Goal: Information Seeking & Learning: Learn about a topic

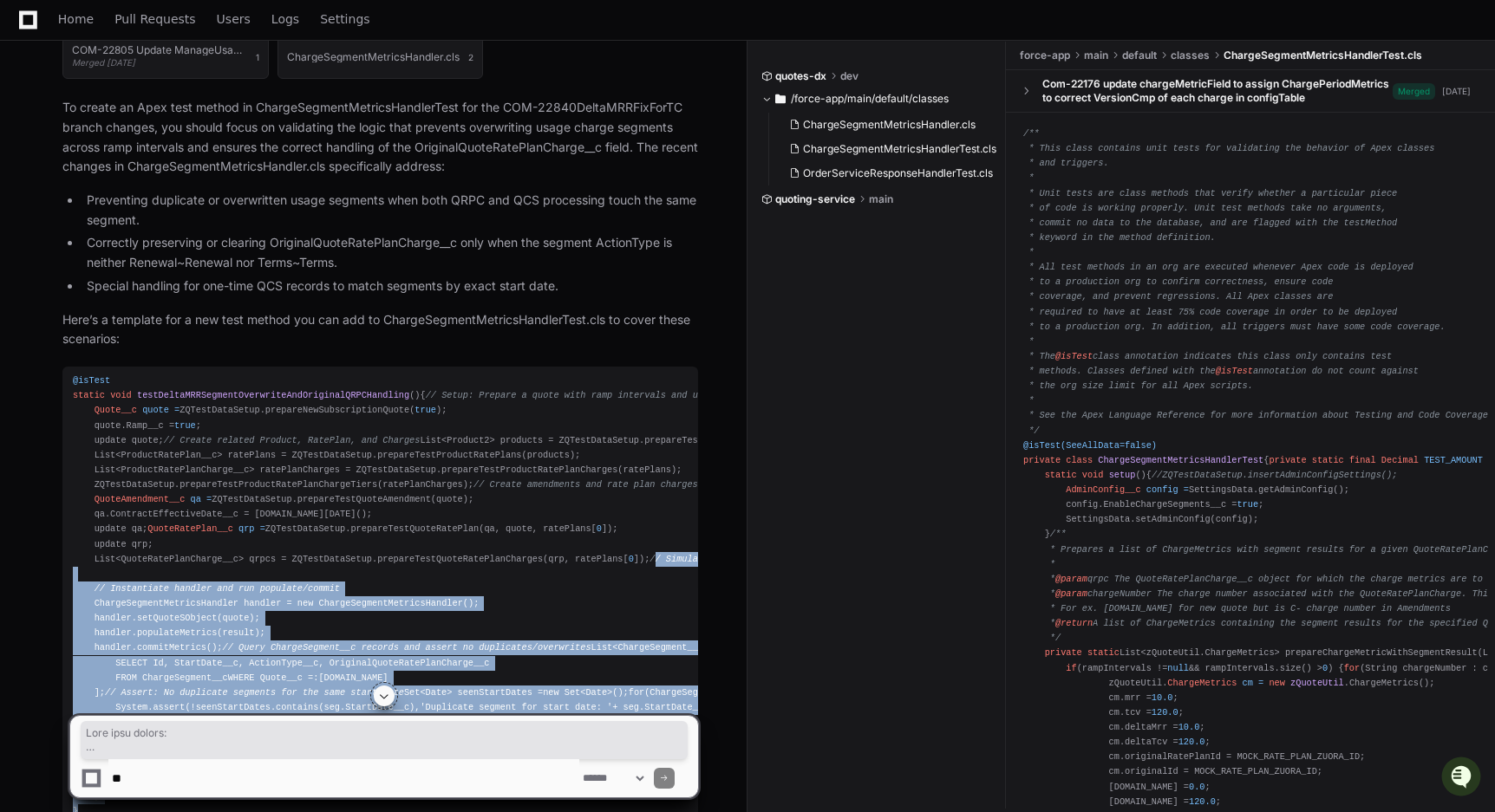
scroll to position [812, 0]
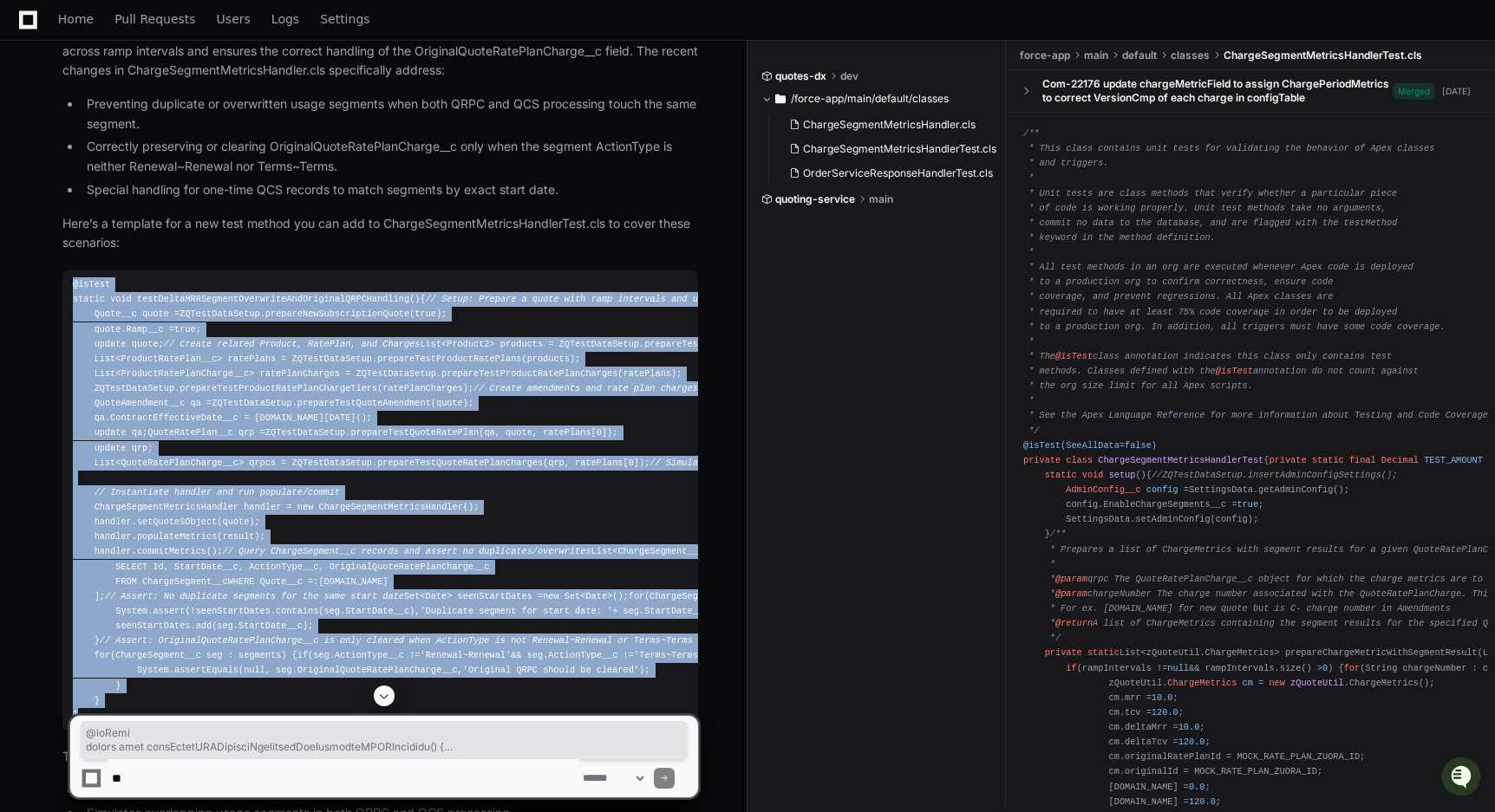
drag, startPoint x: 87, startPoint y: 528, endPoint x: 64, endPoint y: 292, distance: 237.1
click at [64, 292] on pre "@isTest static void testDeltaMRRSegmentOverwriteAndOriginalQRPCHandling () { //…" at bounding box center [381, 500] width 636 height 460
copy div "@isTest static void testDeltaMRRSegmentOverwriteAndOriginalQRPCHandling () { //…"
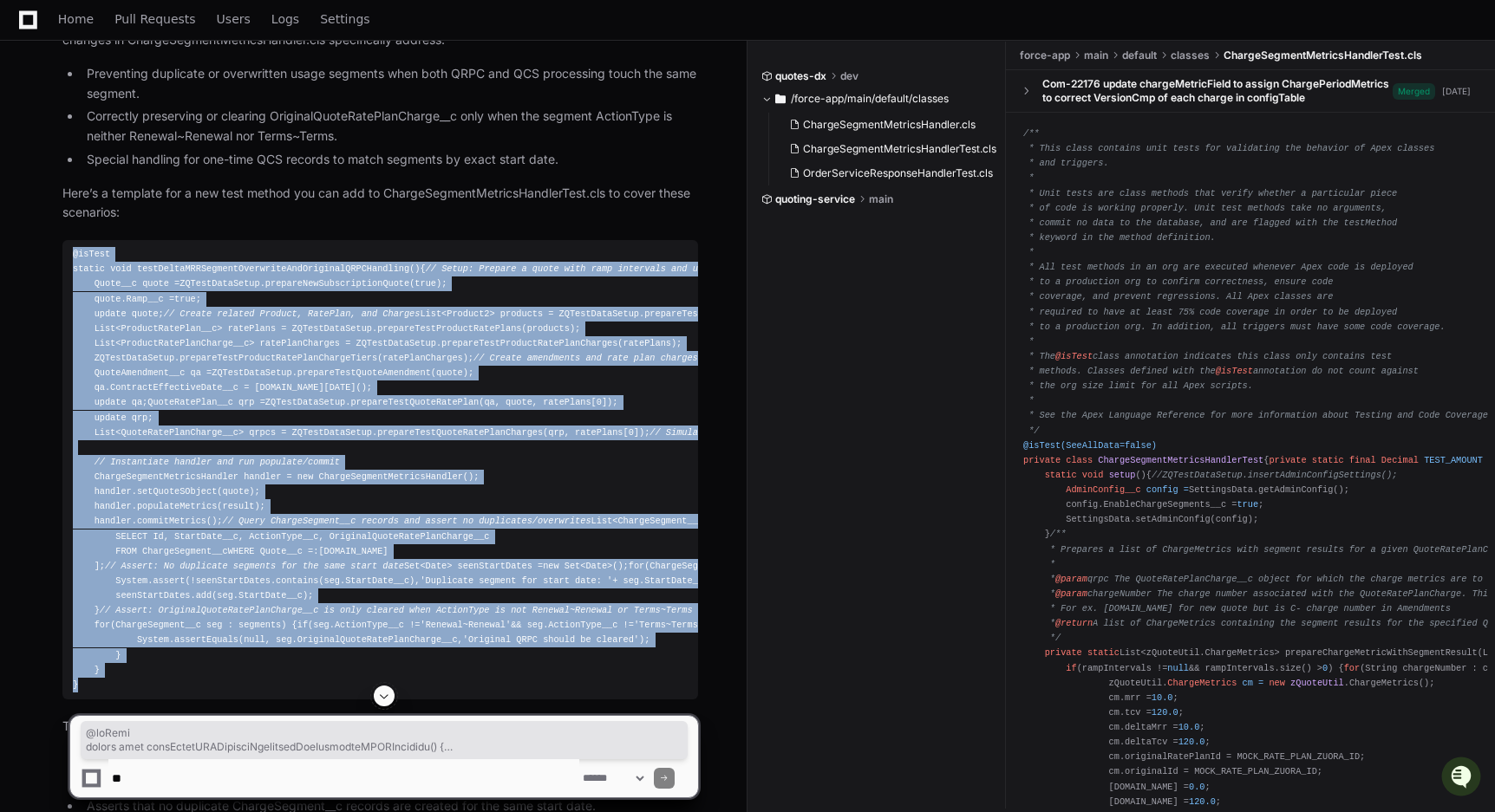
click at [665, 465] on div "@isTest static void testDeltaMRRSegmentOverwriteAndOriginalQRPCHandling () { //…" at bounding box center [381, 469] width 615 height 446
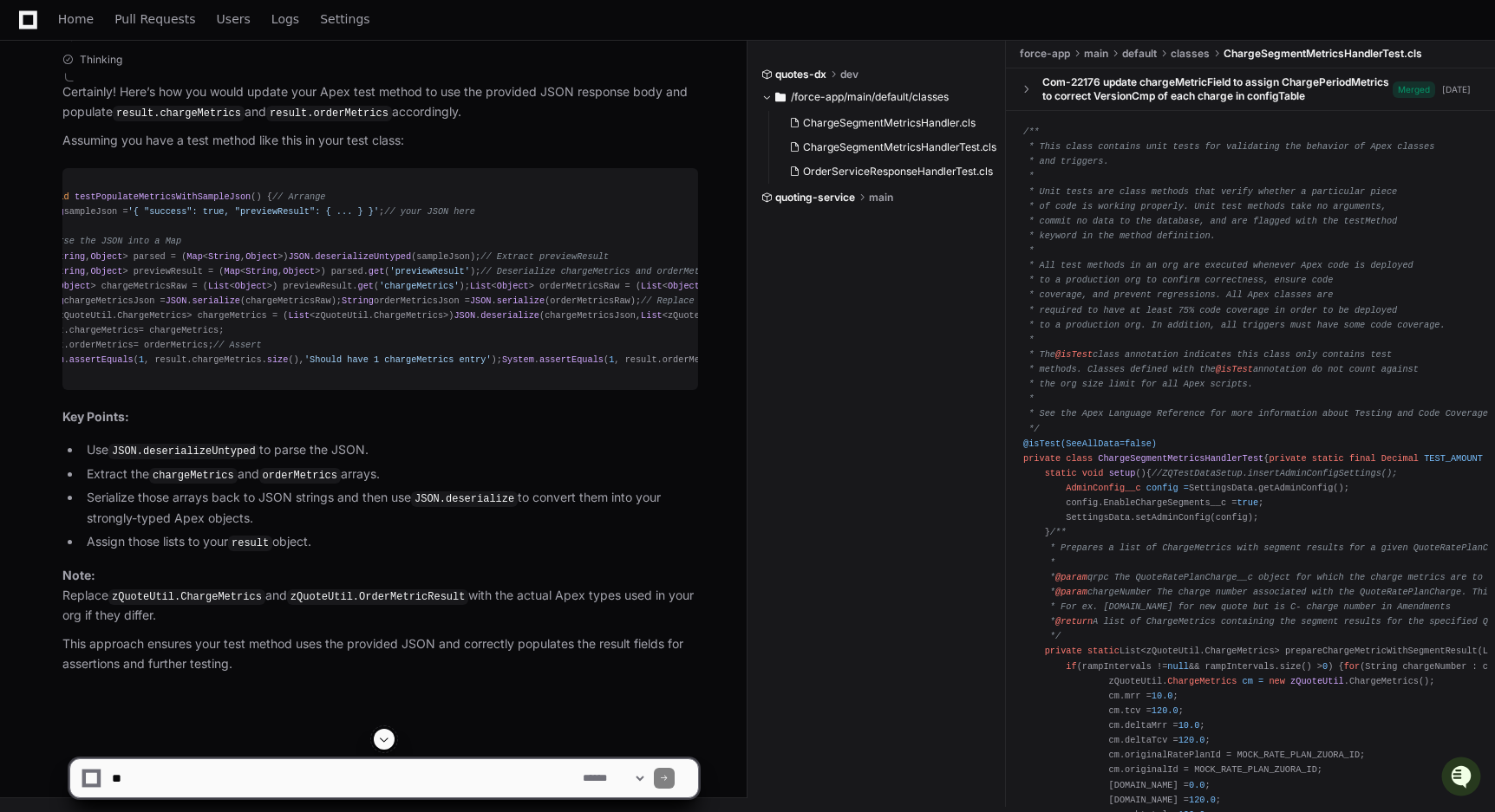
scroll to position [0, 0]
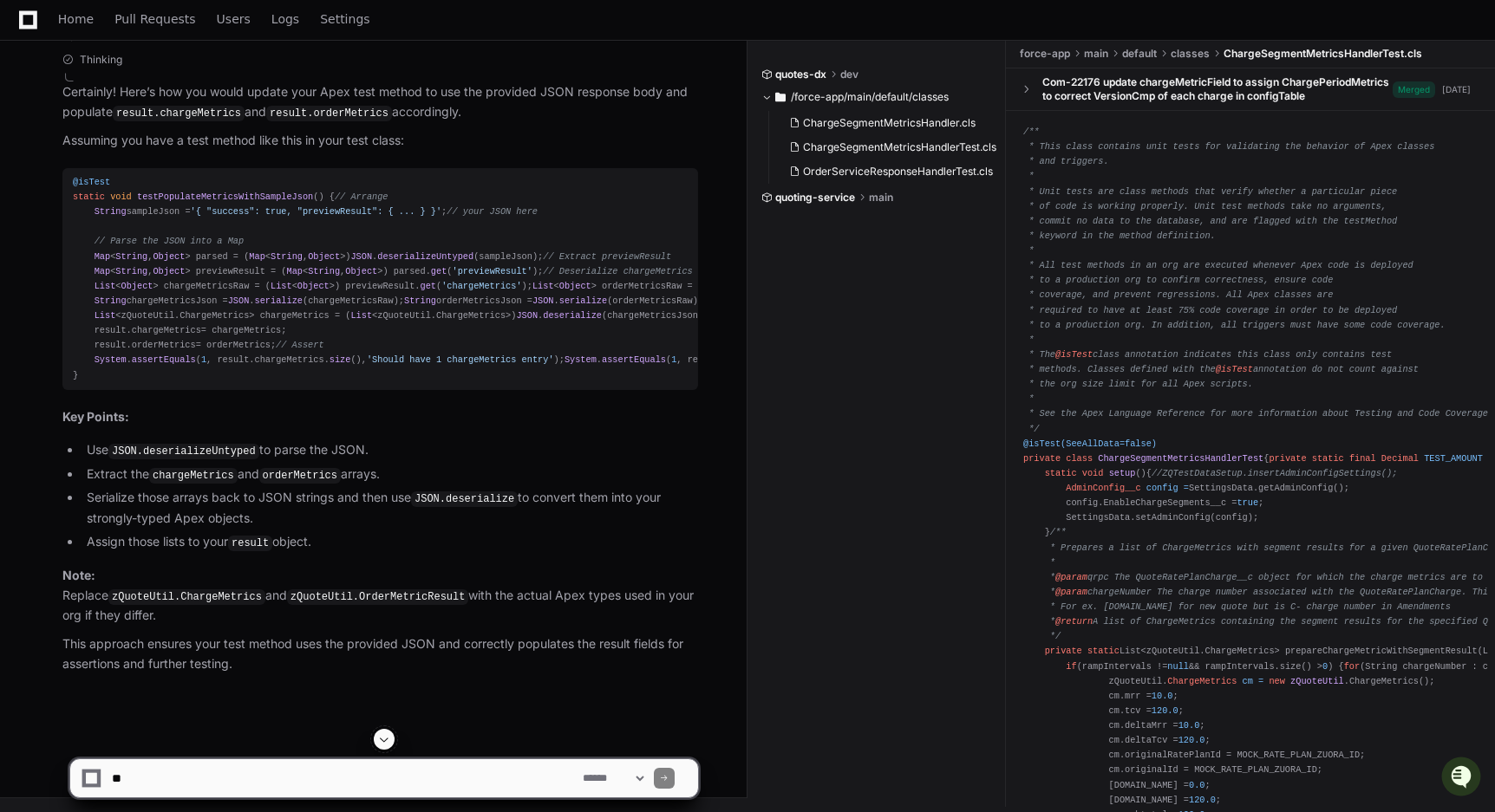
click at [435, 248] on div "@isTest static void testPopulateMetricsWithSampleJson ( ) { // Arrange String s…" at bounding box center [381, 278] width 615 height 208
click at [435, 260] on span "deserializeUntyped" at bounding box center [424, 256] width 96 height 10
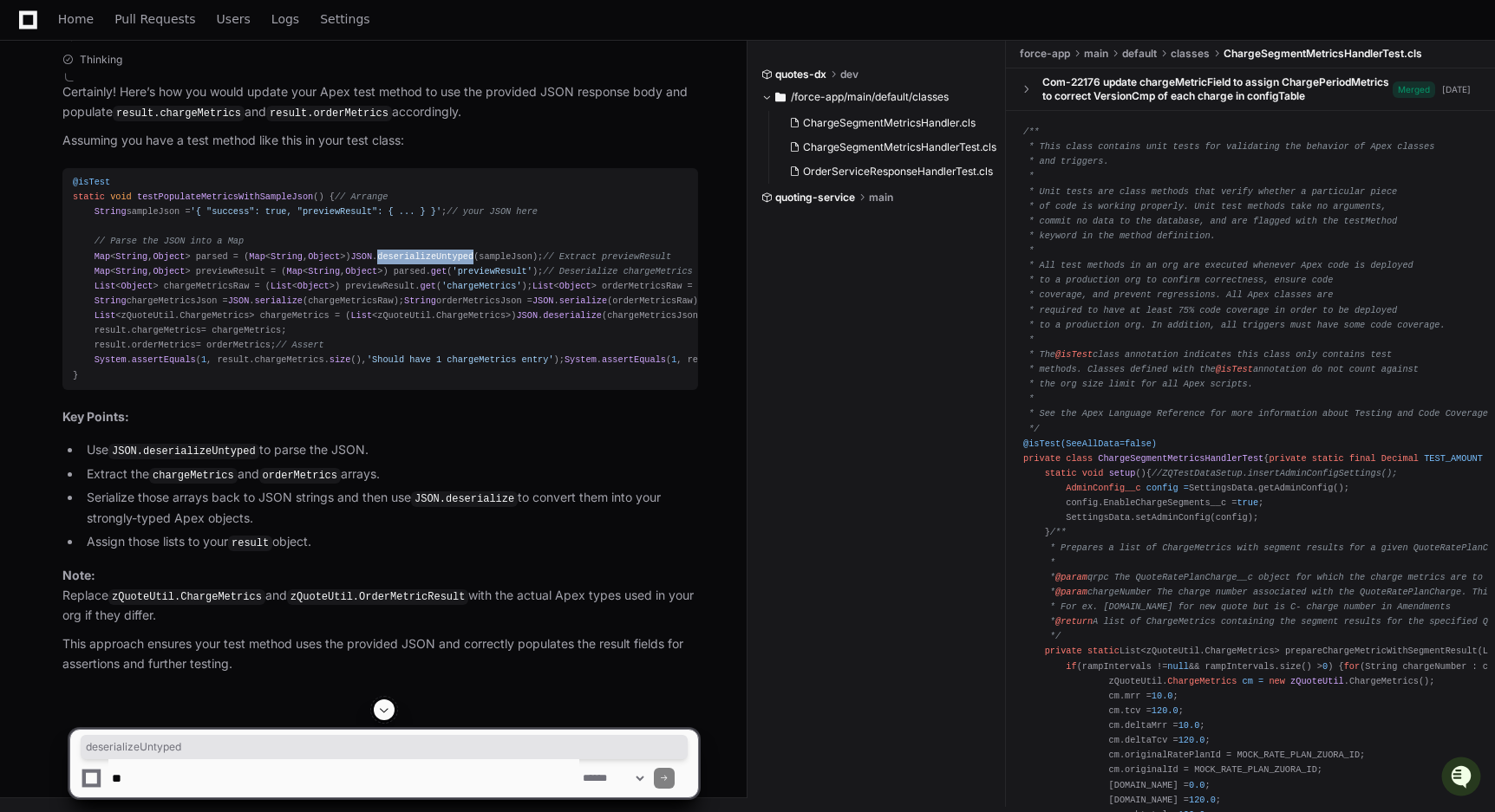
click at [482, 248] on div "@isTest static void testPopulateMetricsWithSampleJson ( ) { // Arrange String s…" at bounding box center [381, 278] width 615 height 208
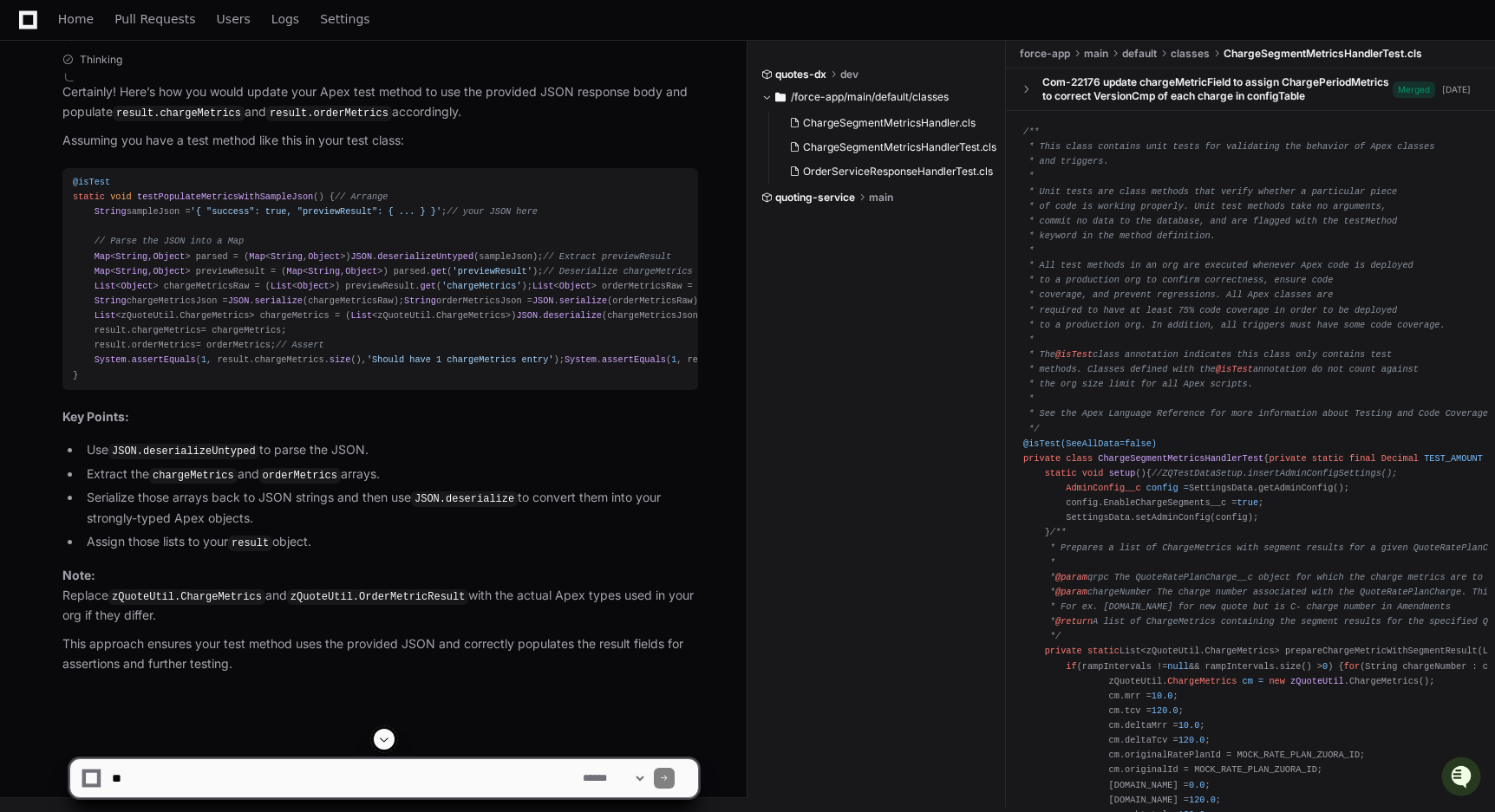
scroll to position [5061, 0]
click at [210, 234] on div "@isTest static void testPopulateMetricsWithSampleJson ( ) { // Arrange String s…" at bounding box center [381, 278] width 615 height 208
click at [992, 321] on span "OrderMetricResult" at bounding box center [1037, 315] width 91 height 10
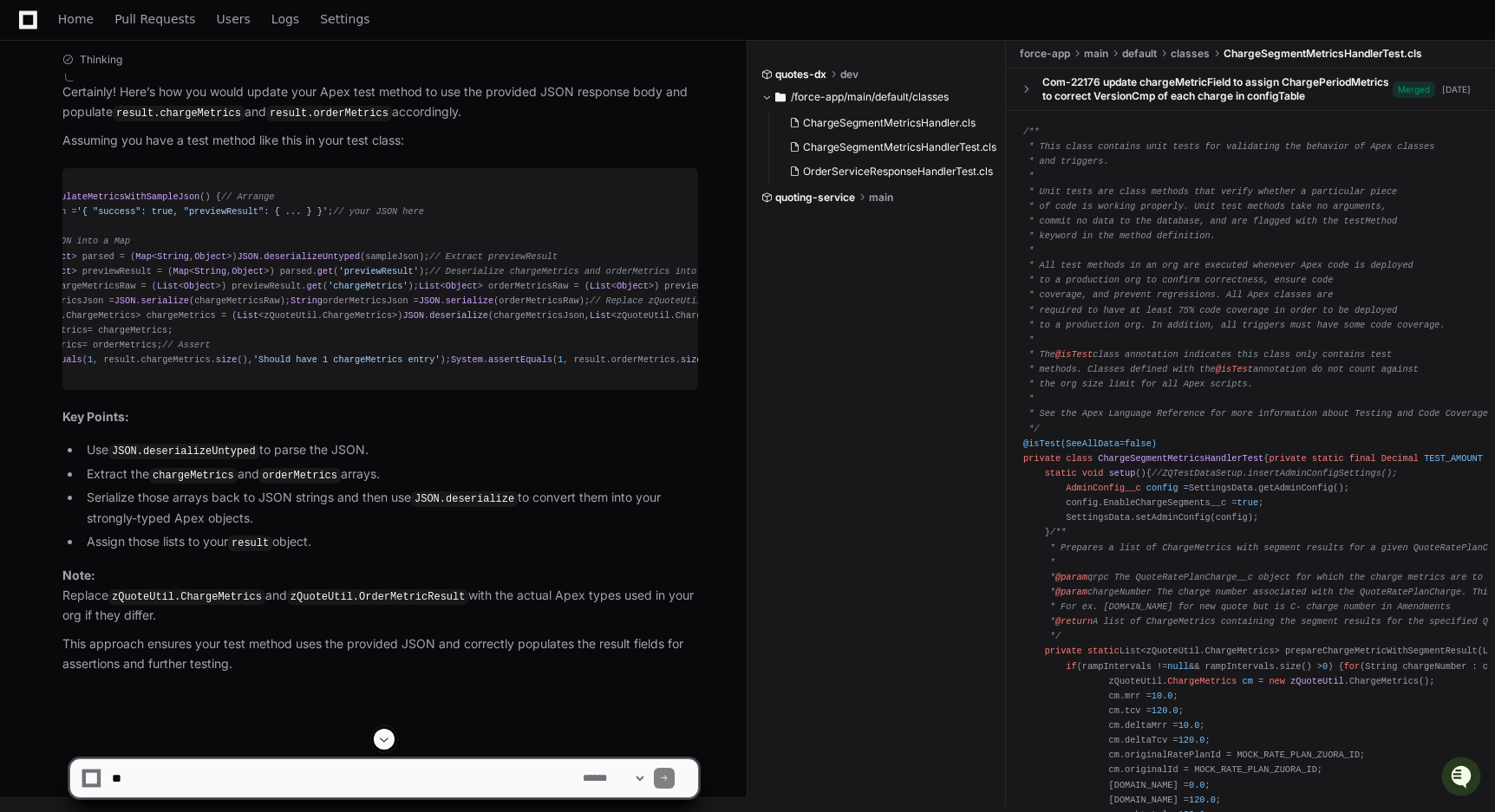
scroll to position [0, 0]
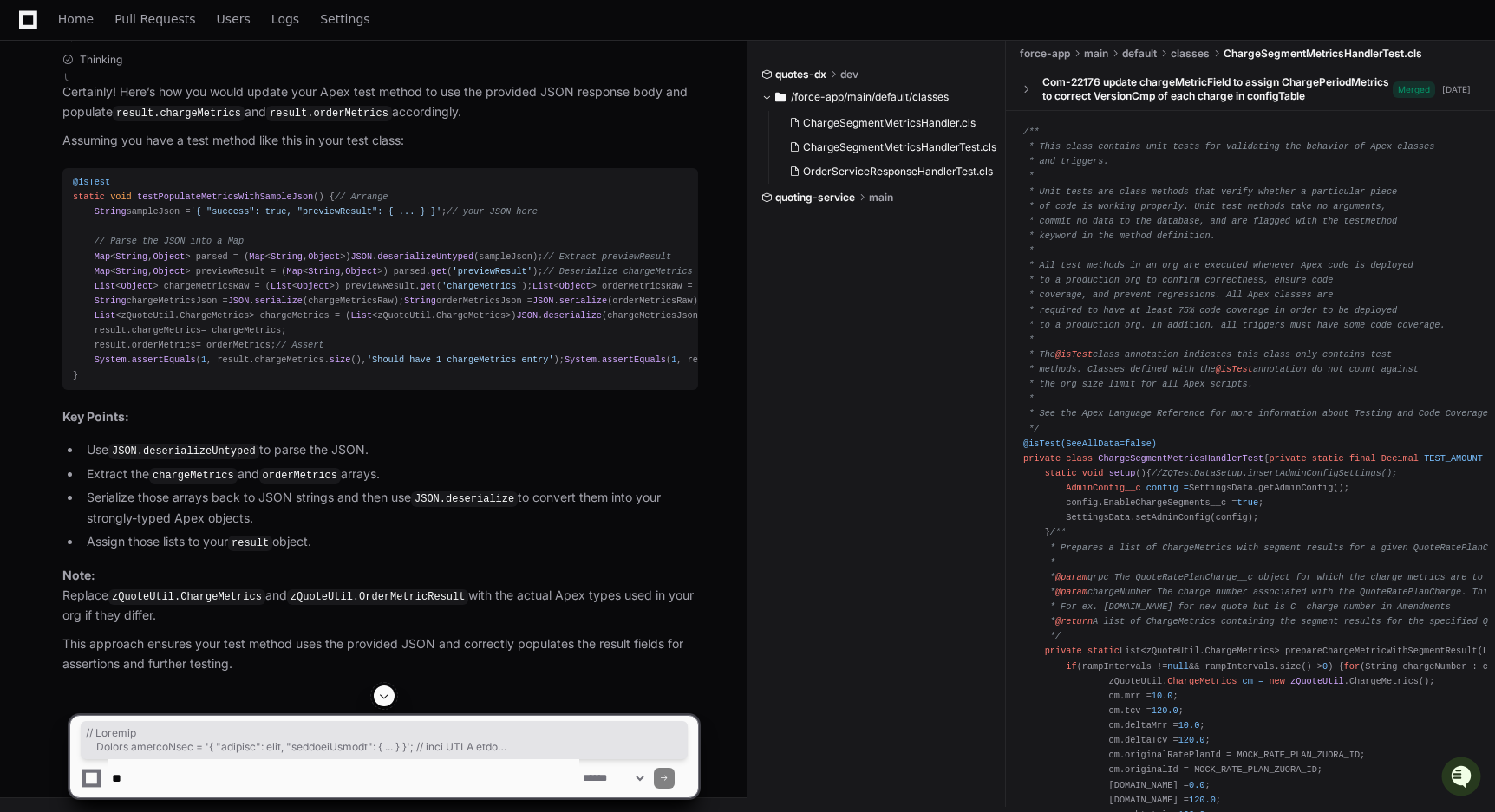
drag, startPoint x: 93, startPoint y: 78, endPoint x: 297, endPoint y: 436, distance: 412.0
click at [297, 383] on div "@isTest static void testPopulateMetricsWithSampleJson ( ) { // Arrange String s…" at bounding box center [381, 278] width 615 height 208
copy div "// Arrange String sampleJson = '{ "success": true, "previewResult": { ... } }' …"
